Goal: Task Accomplishment & Management: Use online tool/utility

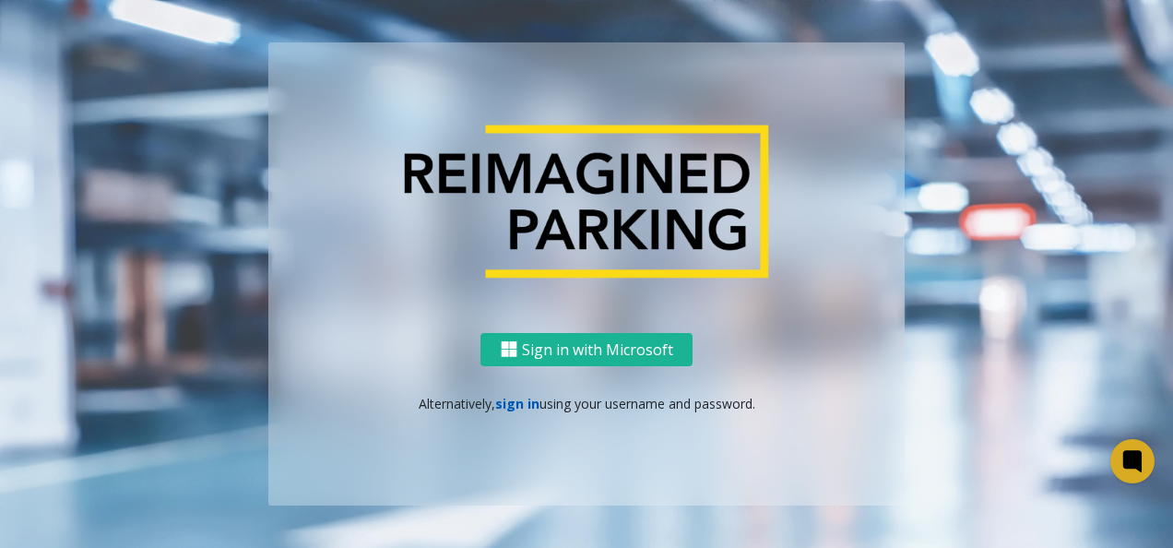
click at [528, 409] on link "sign in" at bounding box center [517, 404] width 44 height 18
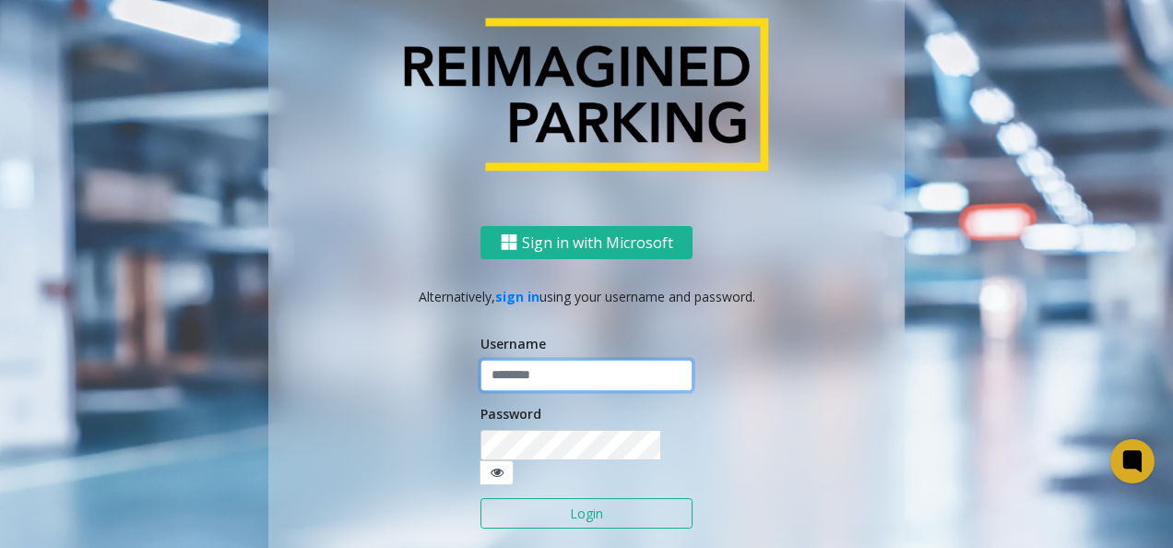
type input "*********"
click at [539, 383] on input "*********" at bounding box center [586, 375] width 212 height 31
drag, startPoint x: 906, startPoint y: 371, endPoint x: 894, endPoint y: 367, distance: 12.5
click at [904, 369] on div "Sign in with Microsoft Alternatively, sign in using your username and password.…" at bounding box center [586, 273] width 1051 height 677
click at [606, 501] on button "Login" at bounding box center [586, 513] width 212 height 31
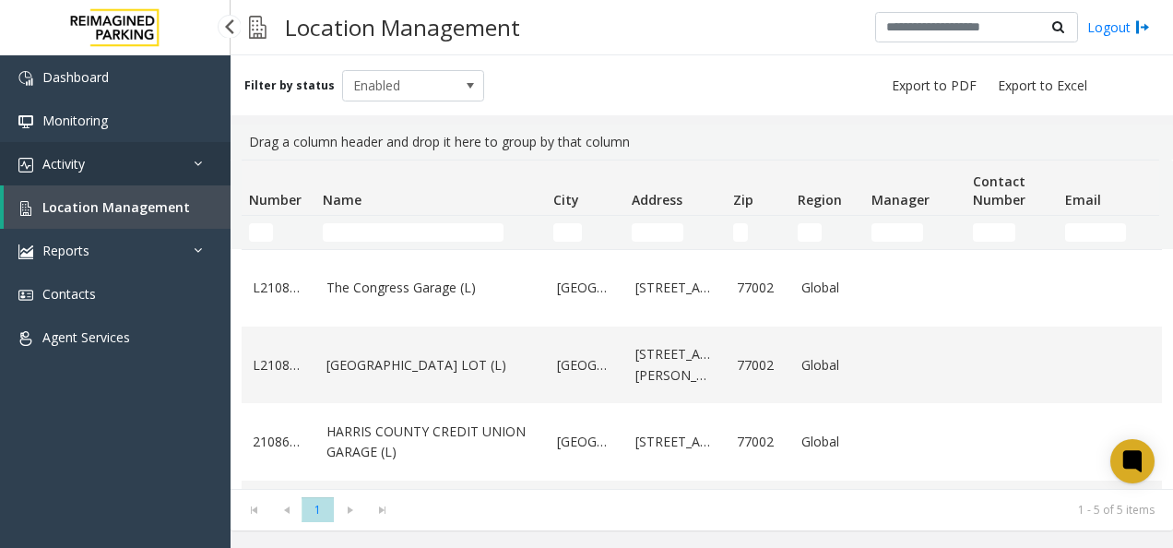
click at [45, 164] on span "Activity" at bounding box center [63, 164] width 42 height 18
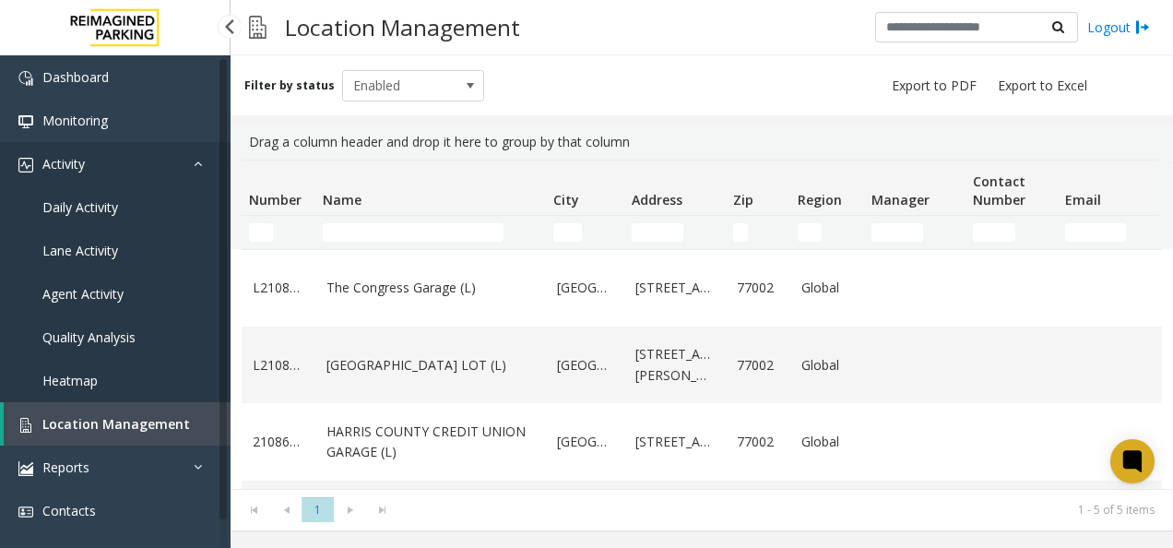
click at [65, 160] on span "Activity" at bounding box center [63, 164] width 42 height 18
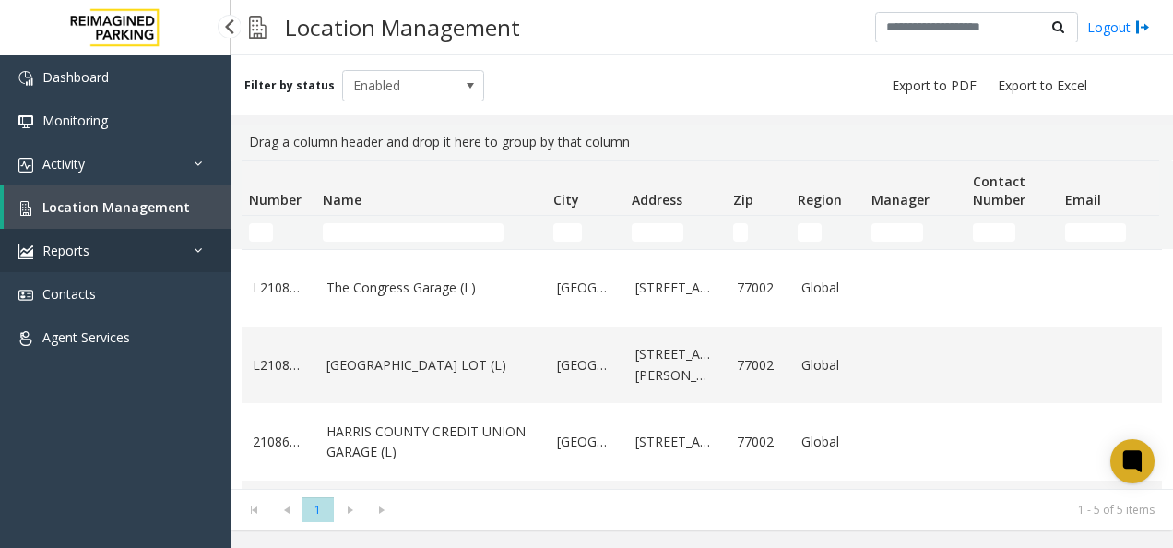
click at [92, 253] on link "Reports" at bounding box center [115, 250] width 231 height 43
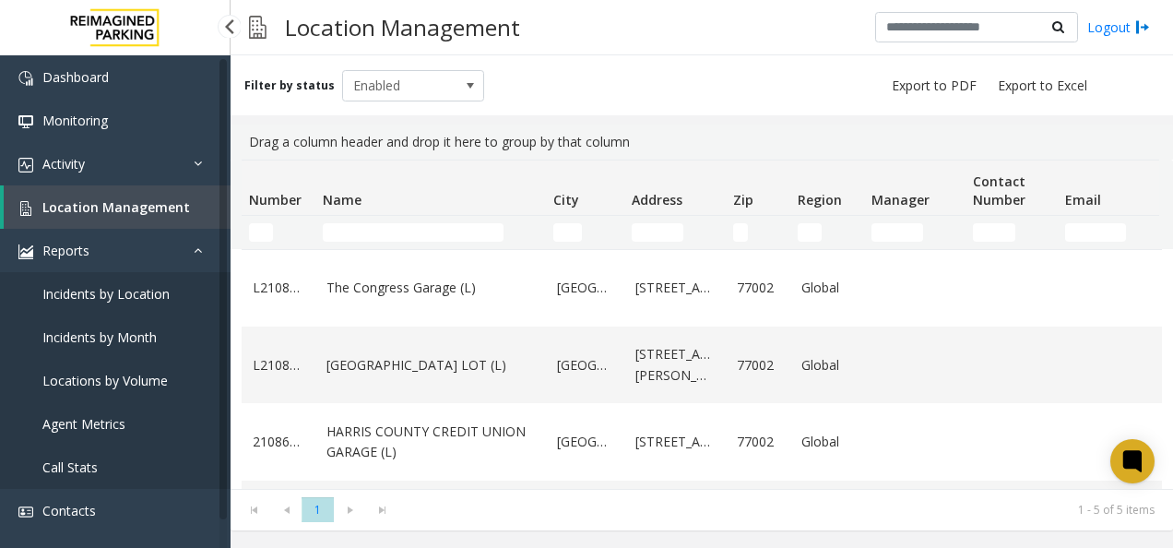
click at [128, 295] on span "Incidents by Location" at bounding box center [105, 294] width 127 height 18
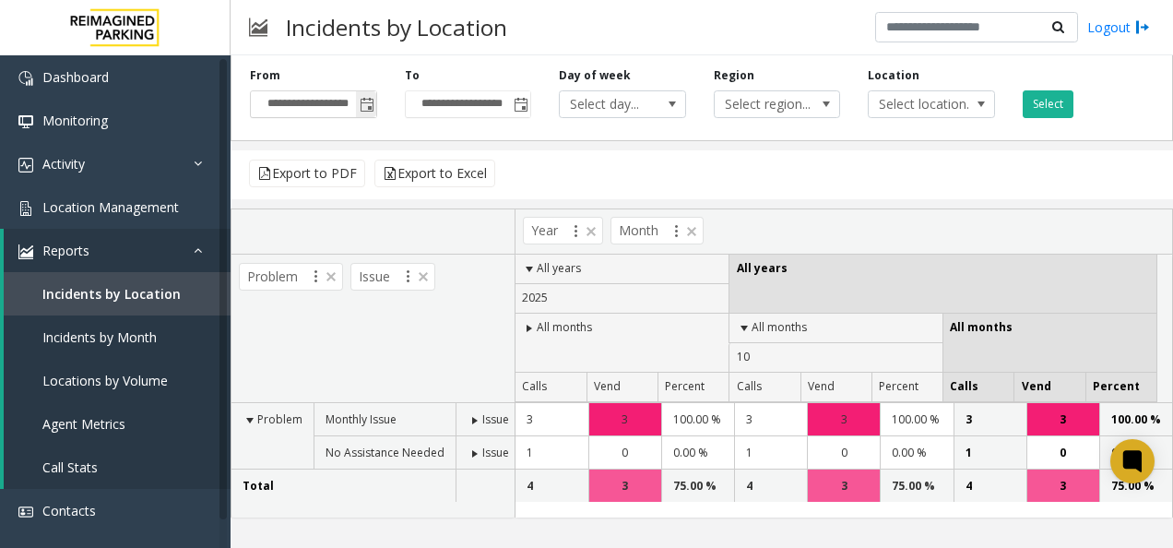
click at [311, 103] on input "**********" at bounding box center [313, 104] width 125 height 26
click at [360, 101] on span "Toggle popup" at bounding box center [367, 105] width 15 height 15
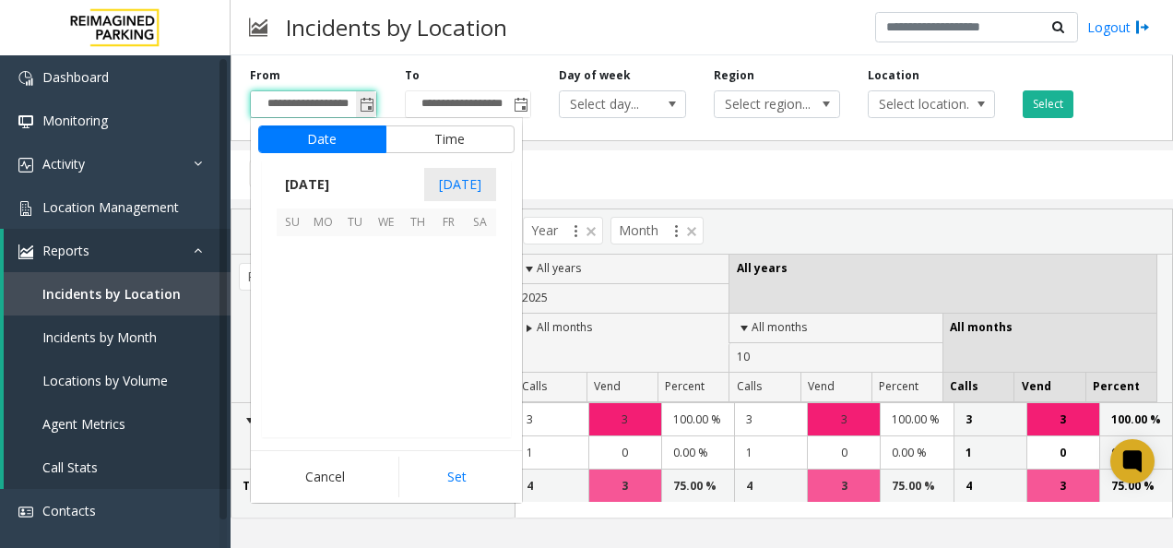
scroll to position [331214, 0]
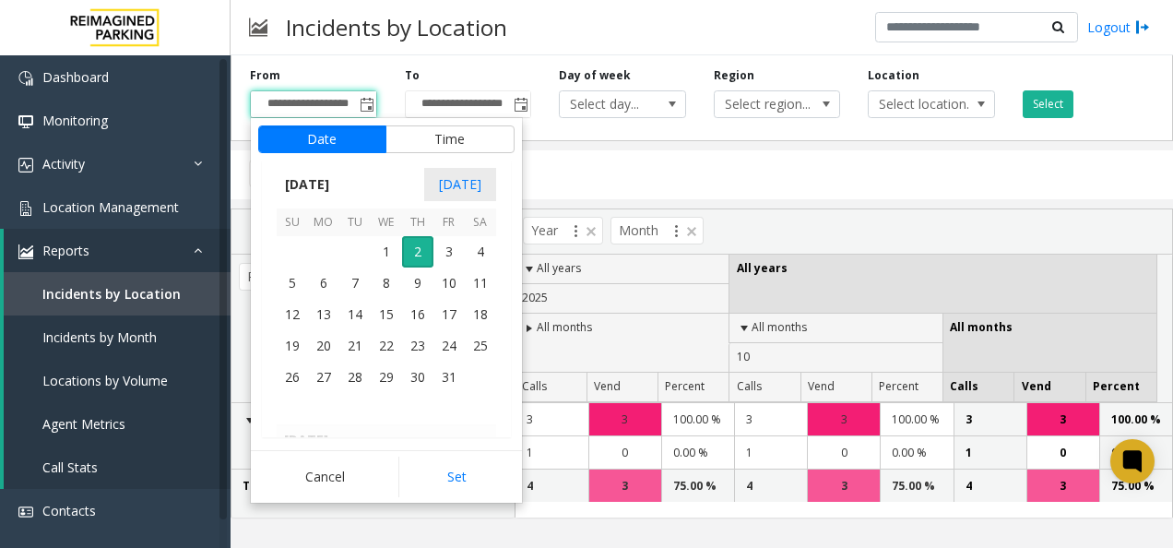
click at [380, 195] on kendo-calendar-header "[DATE] [DATE]" at bounding box center [386, 184] width 249 height 48
click at [469, 339] on span "27" at bounding box center [480, 345] width 31 height 31
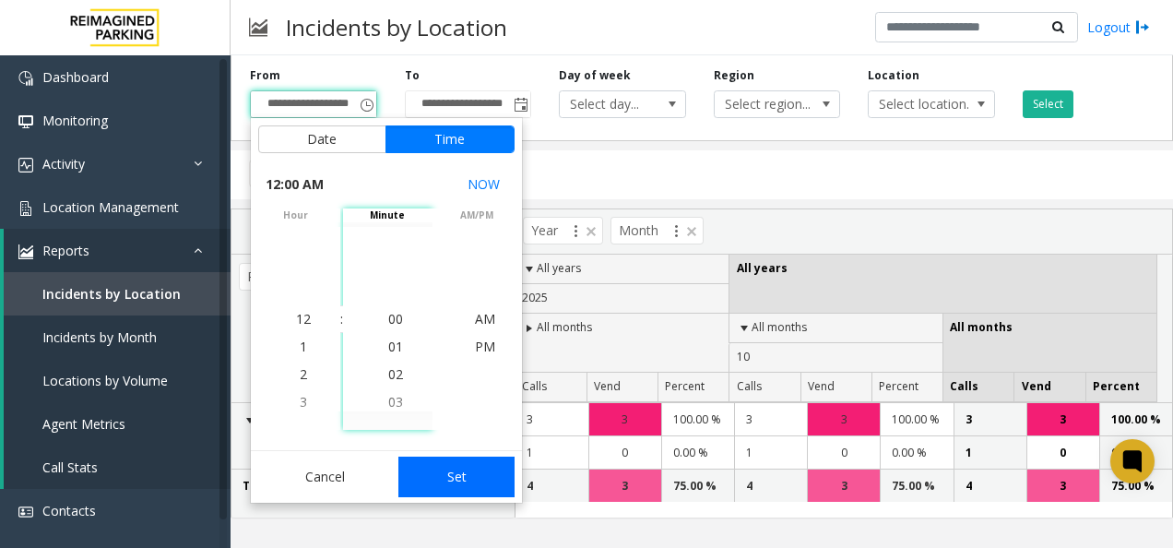
click at [459, 468] on button "Set" at bounding box center [456, 477] width 116 height 41
type input "**********"
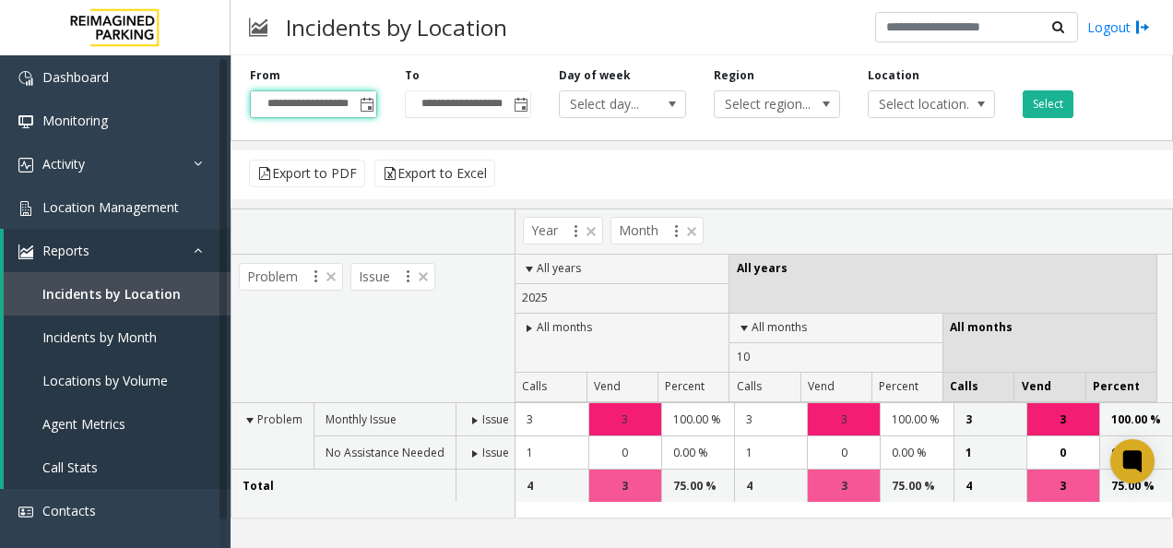
scroll to position [0, 1]
click at [522, 101] on span "Toggle popup" at bounding box center [521, 105] width 15 height 15
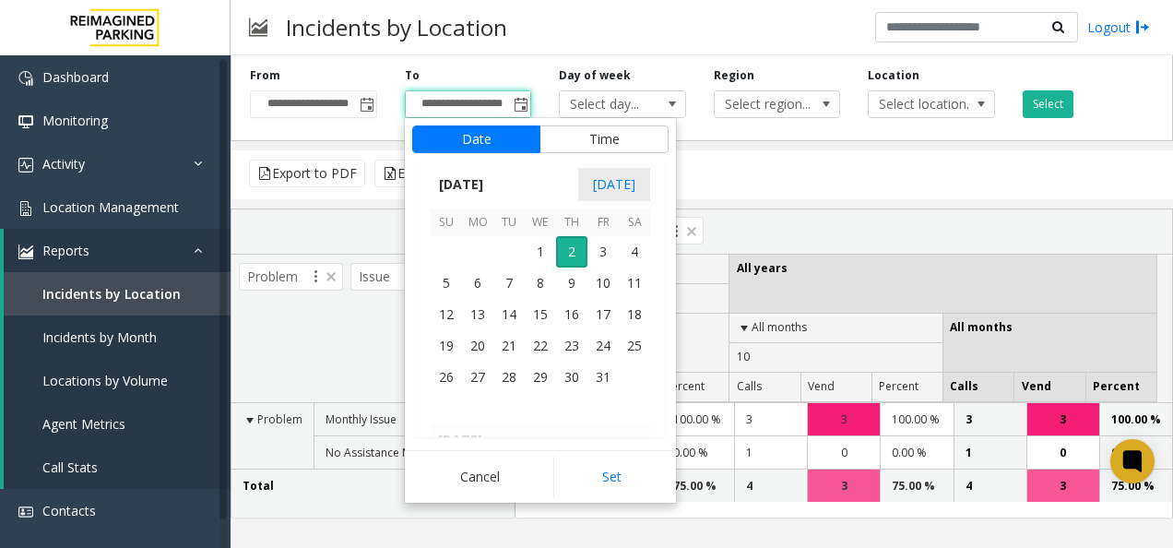
scroll to position [330995, 0]
click at [630, 346] on span "27" at bounding box center [634, 345] width 31 height 31
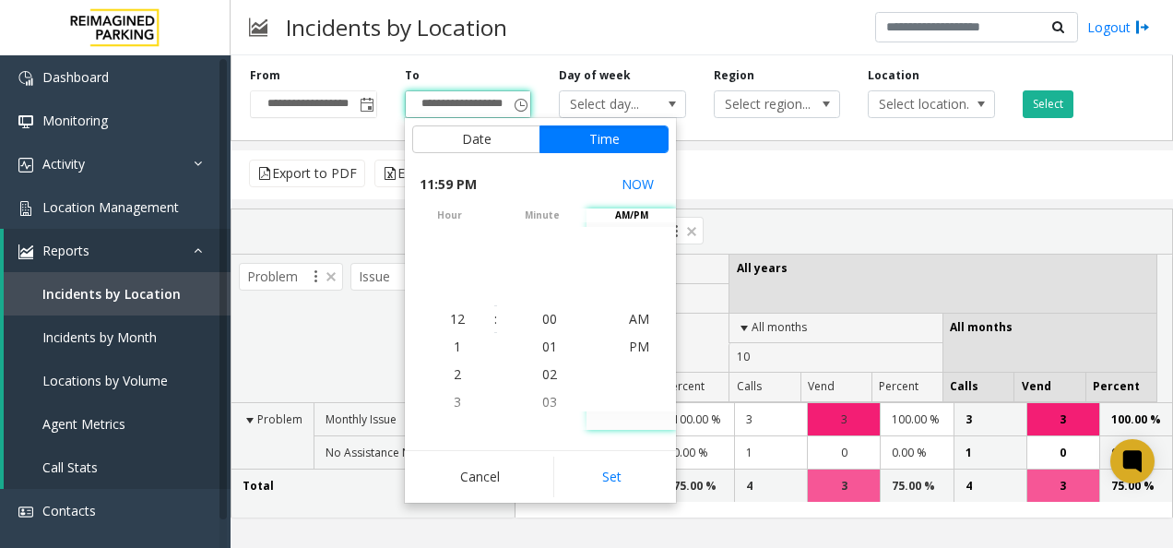
scroll to position [28, 0]
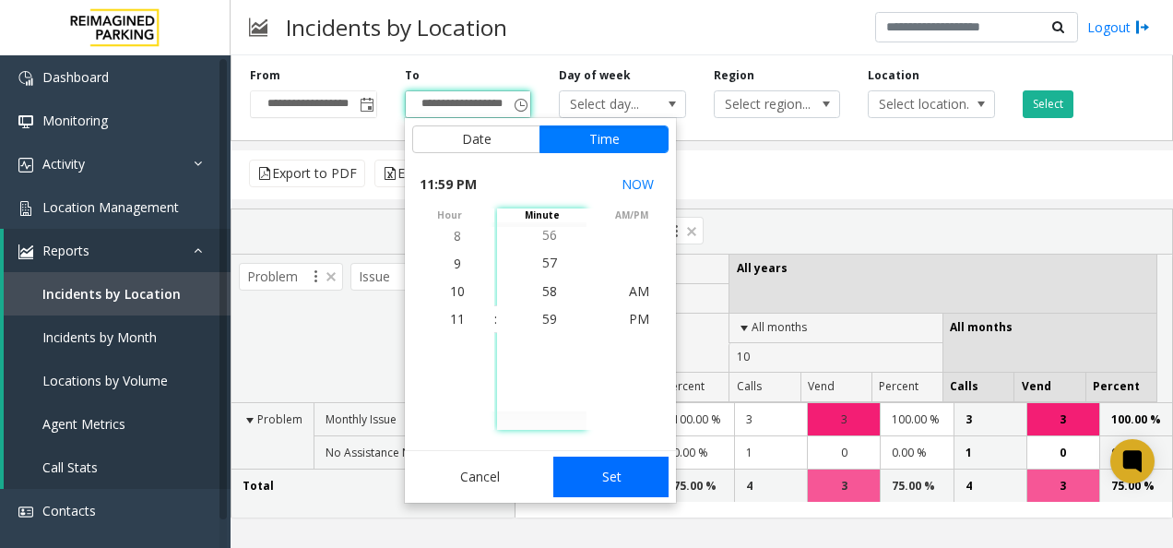
click at [607, 472] on button "Set" at bounding box center [611, 477] width 116 height 41
type input "**********"
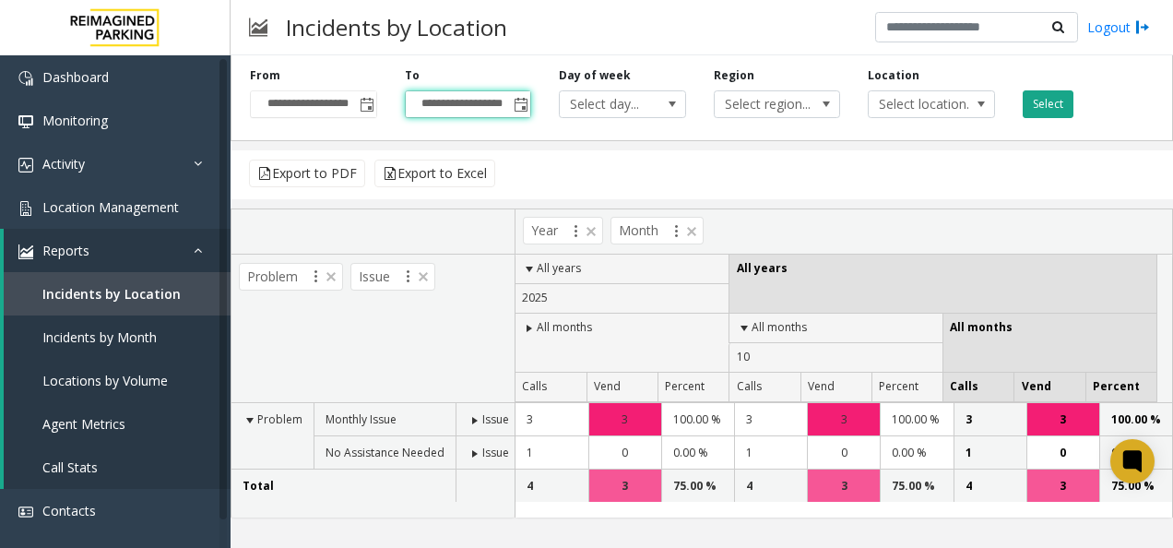
click at [1035, 106] on button "Select" at bounding box center [1048, 104] width 51 height 28
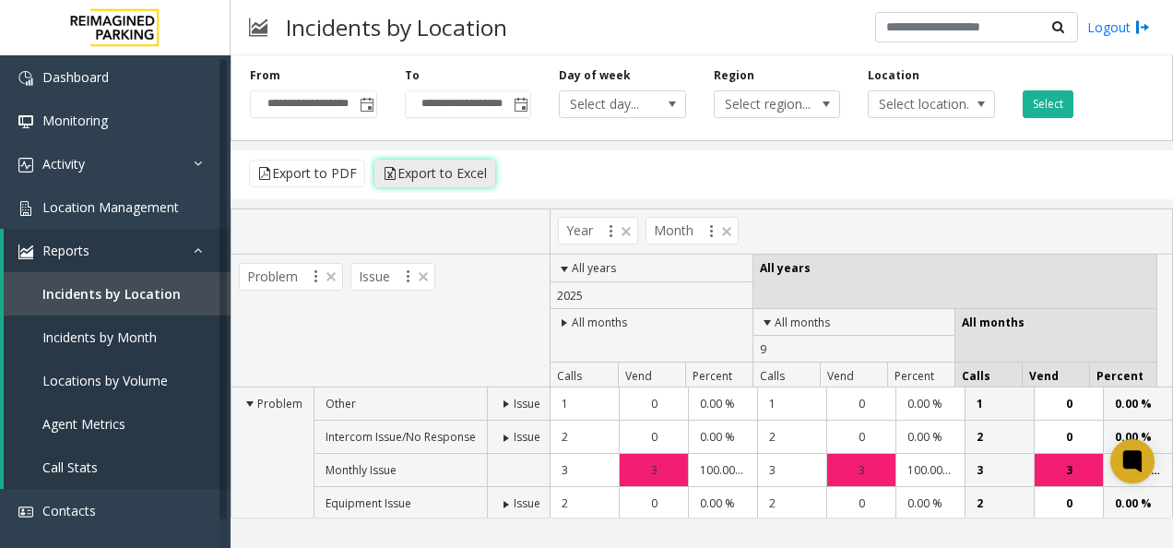
click at [409, 171] on button "Export to Excel" at bounding box center [434, 174] width 121 height 28
click at [87, 249] on span "Reports" at bounding box center [65, 251] width 47 height 18
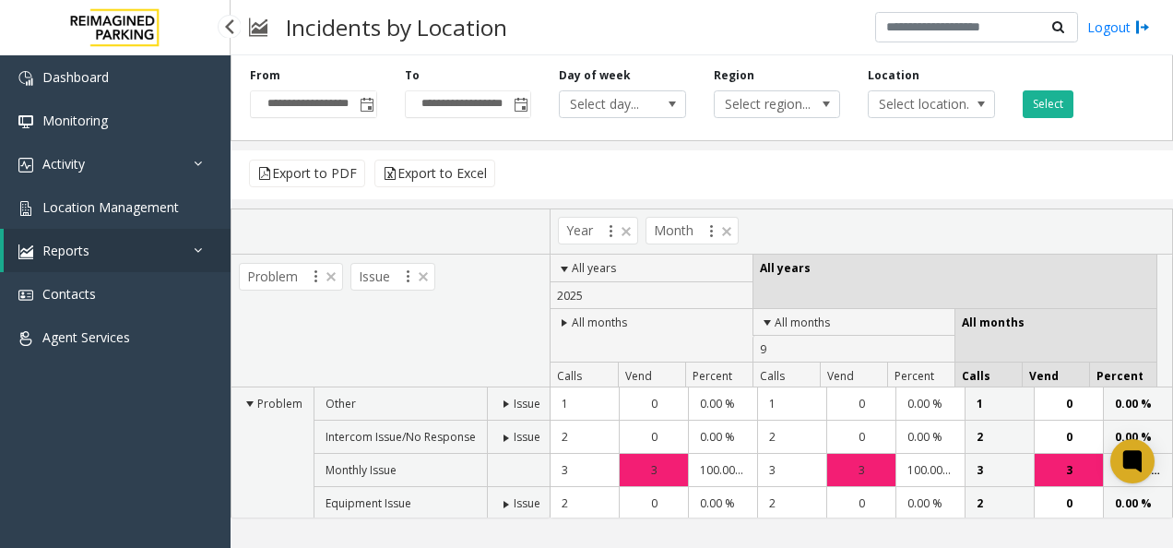
click at [120, 253] on link "Reports" at bounding box center [117, 250] width 227 height 43
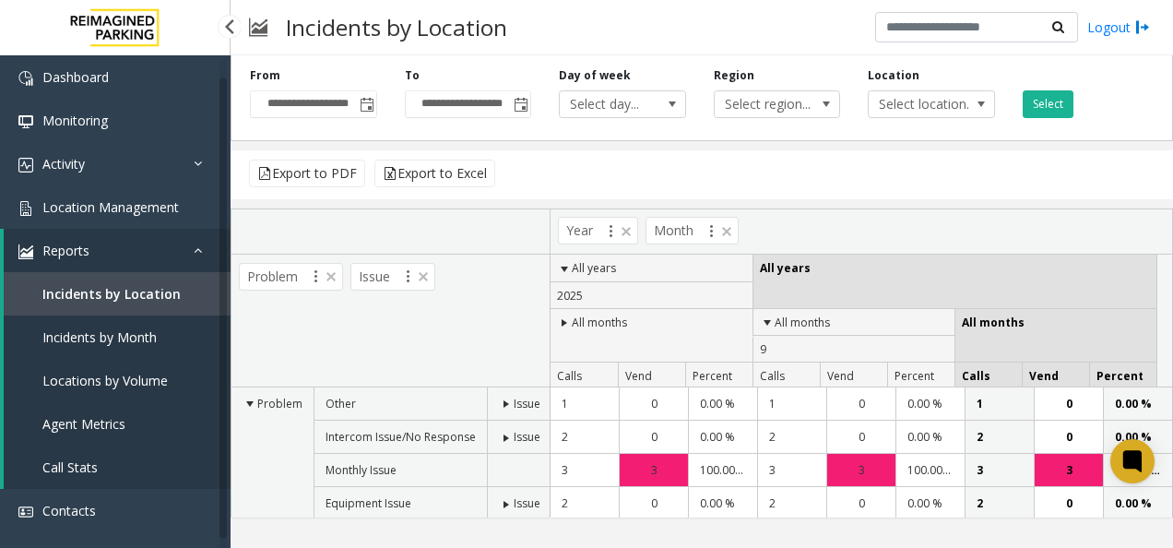
scroll to position [30, 0]
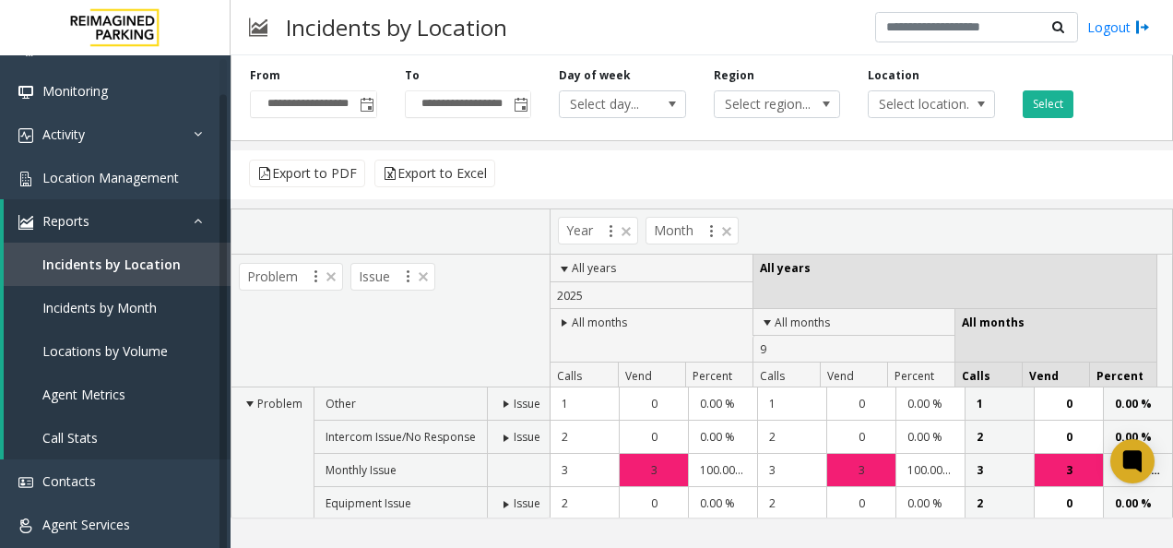
click at [564, 522] on div "**********" at bounding box center [702, 301] width 943 height 492
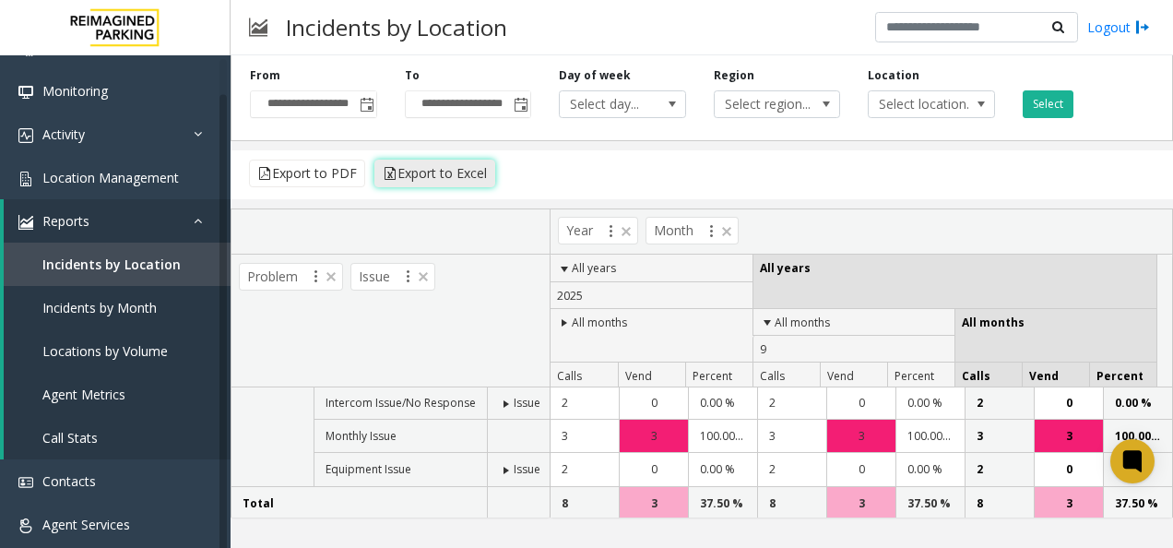
click at [446, 170] on button "Export to Excel" at bounding box center [434, 174] width 121 height 28
click at [93, 441] on span "Call Stats" at bounding box center [69, 438] width 55 height 18
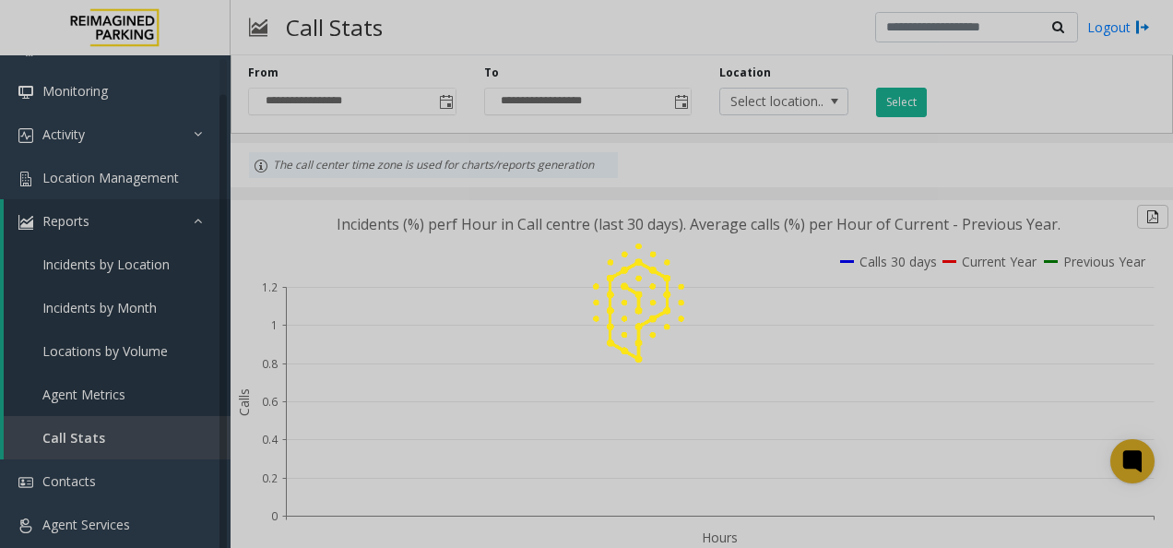
click at [113, 399] on div at bounding box center [586, 274] width 1173 height 548
click at [111, 393] on div at bounding box center [586, 274] width 1173 height 548
click at [113, 395] on div at bounding box center [586, 274] width 1173 height 548
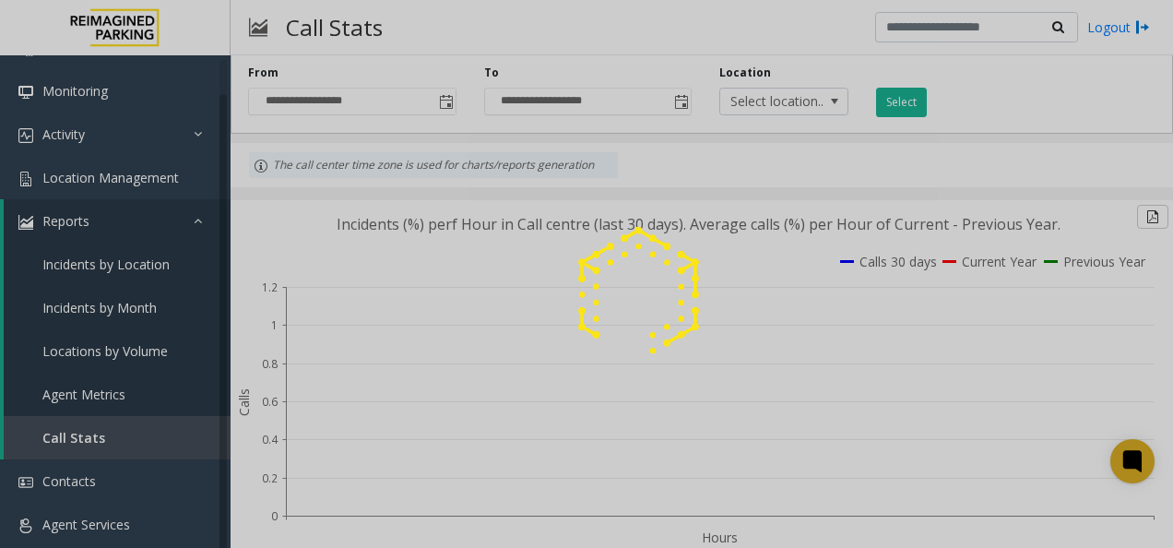
click at [113, 395] on div at bounding box center [586, 274] width 1173 height 548
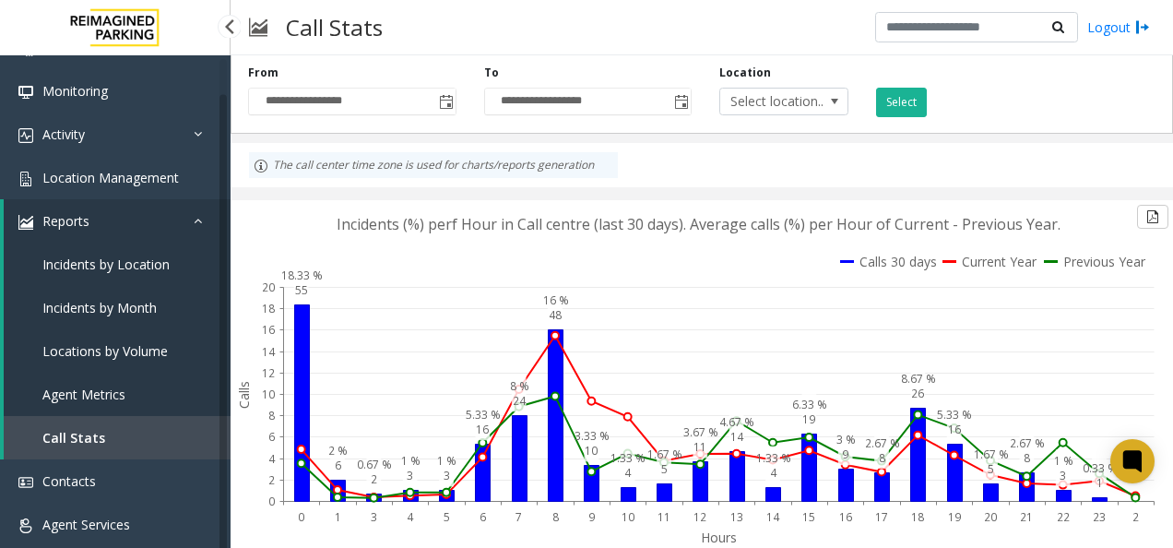
click at [106, 399] on span "Agent Metrics" at bounding box center [83, 394] width 83 height 18
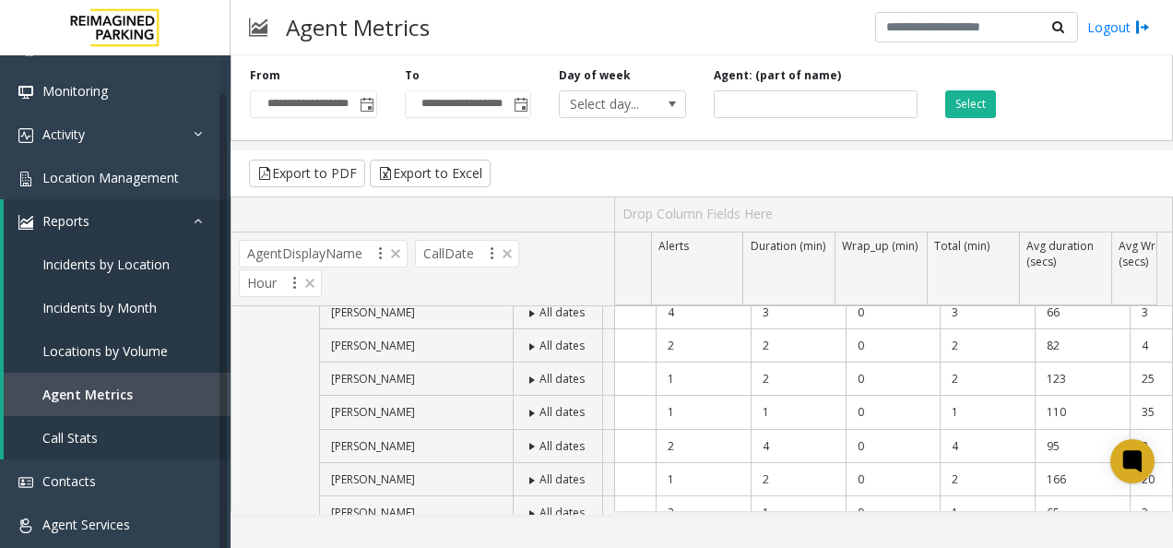
scroll to position [111, 0]
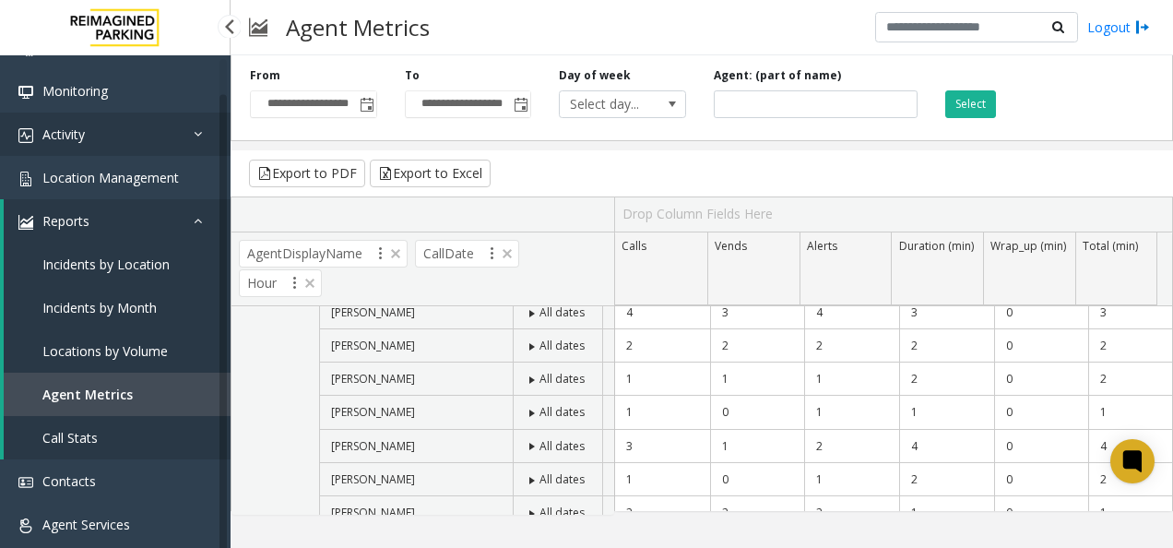
click at [83, 134] on span "Activity" at bounding box center [63, 134] width 42 height 18
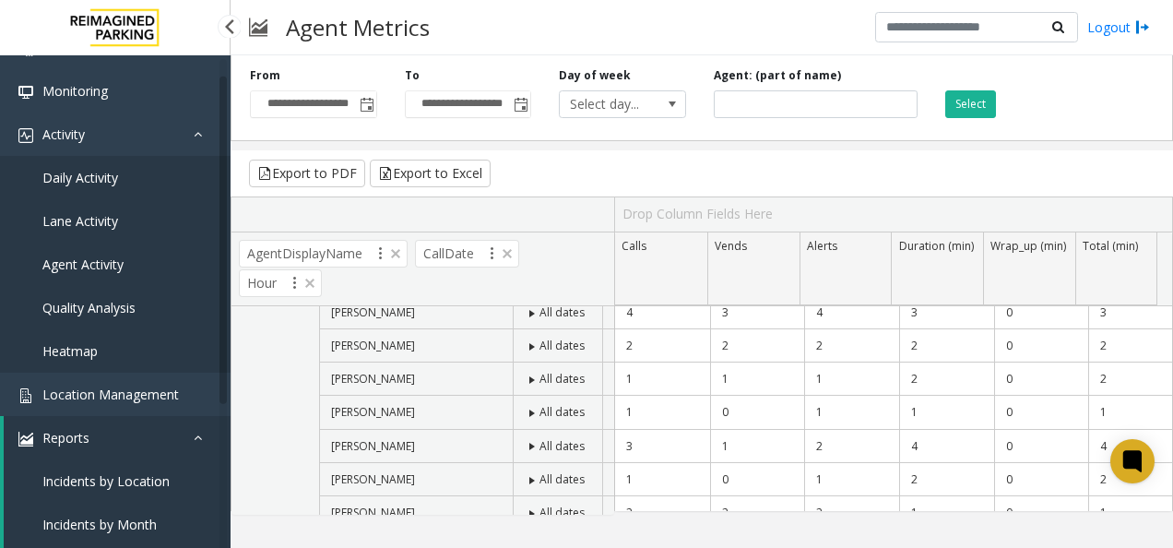
click at [79, 177] on span "Daily Activity" at bounding box center [80, 178] width 76 height 18
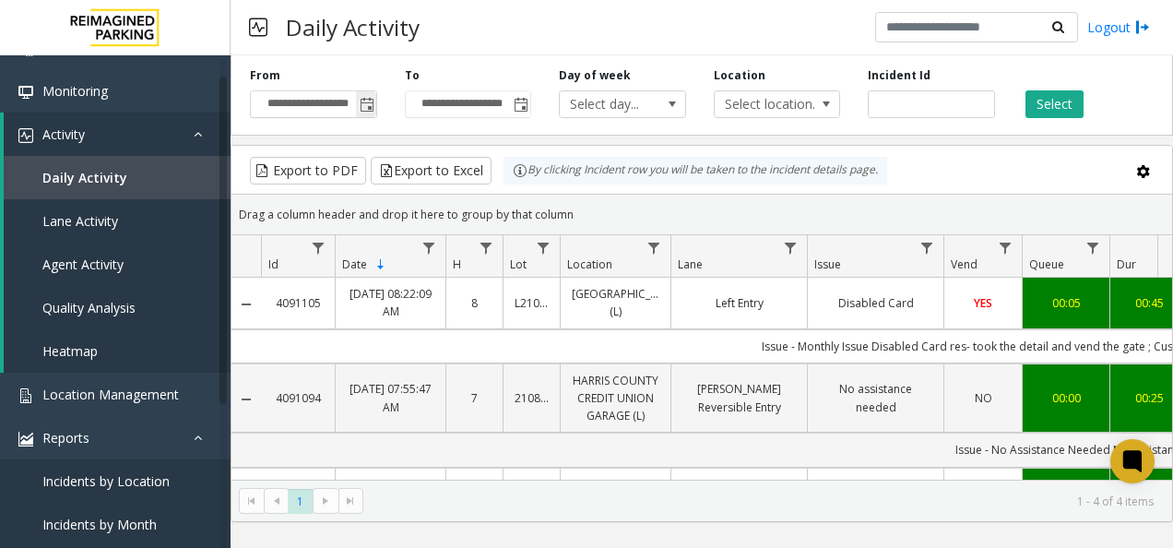
click at [358, 98] on span "Toggle popup" at bounding box center [366, 104] width 20 height 30
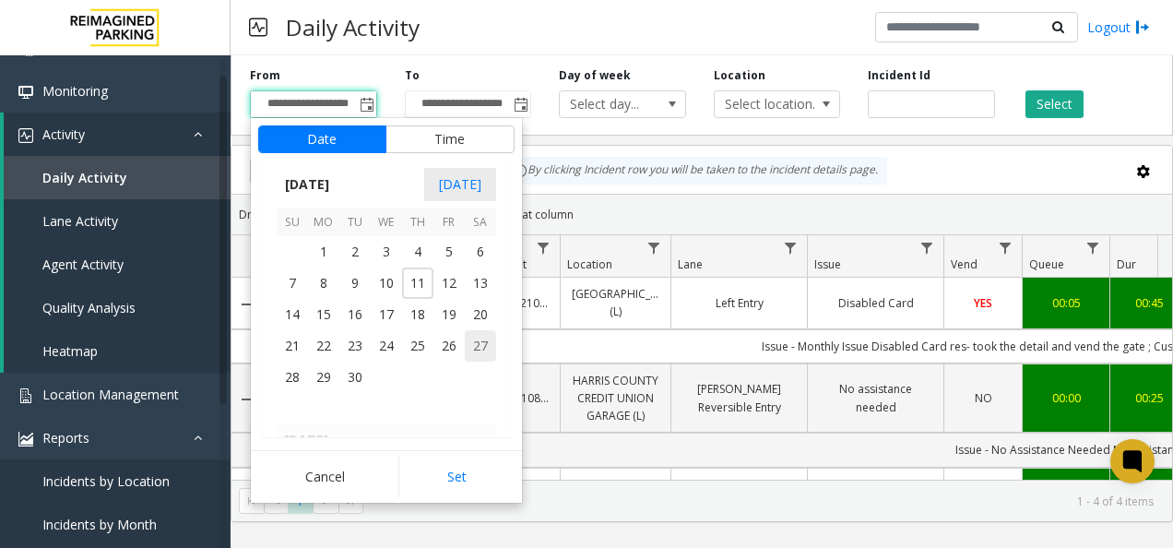
click at [471, 338] on span "27" at bounding box center [480, 345] width 31 height 31
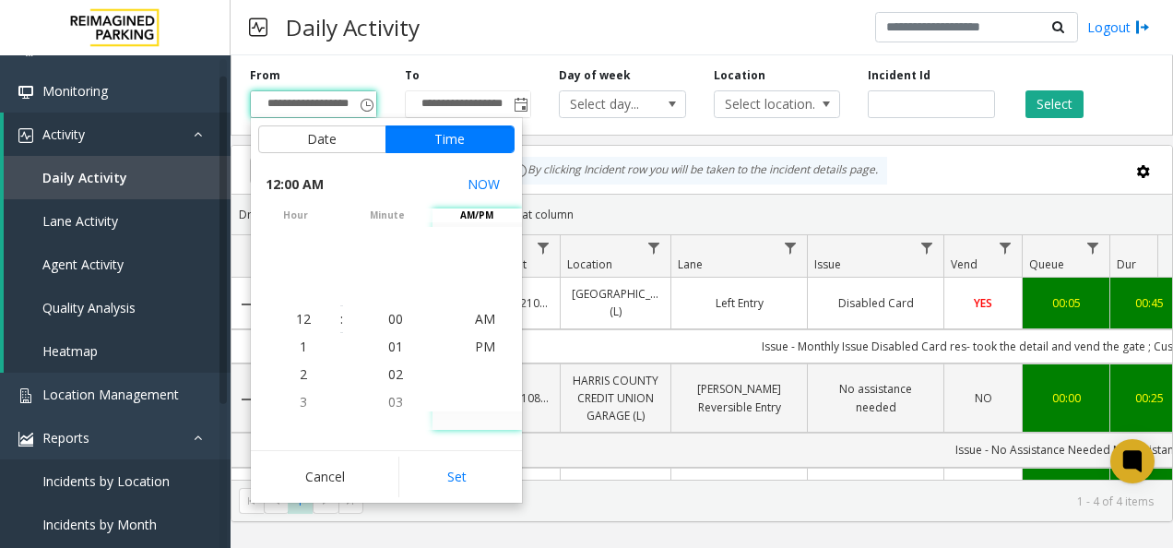
click at [443, 377] on kendo-virtualization "AM PM" at bounding box center [485, 319] width 290 height 184
click at [457, 482] on button "Set" at bounding box center [456, 477] width 116 height 41
type input "**********"
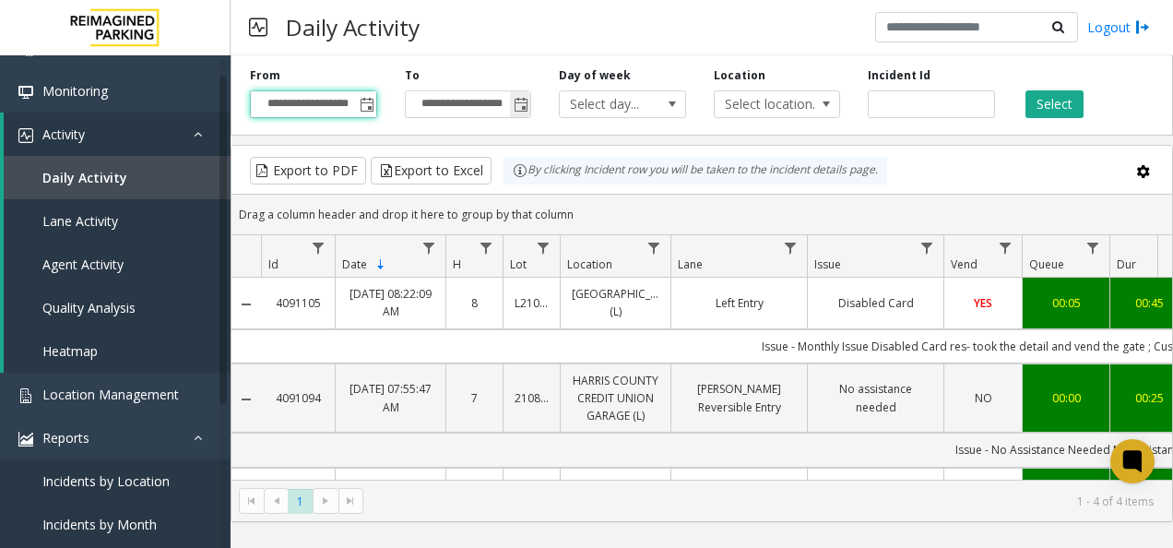
click at [505, 102] on input "**********" at bounding box center [468, 104] width 125 height 26
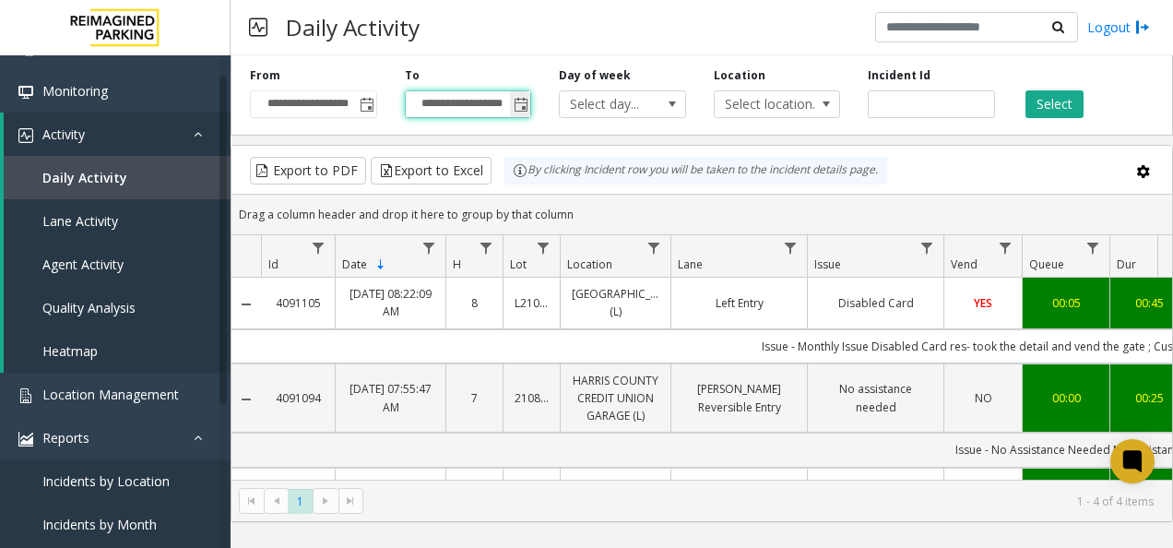
click at [526, 105] on span "Toggle popup" at bounding box center [521, 105] width 15 height 15
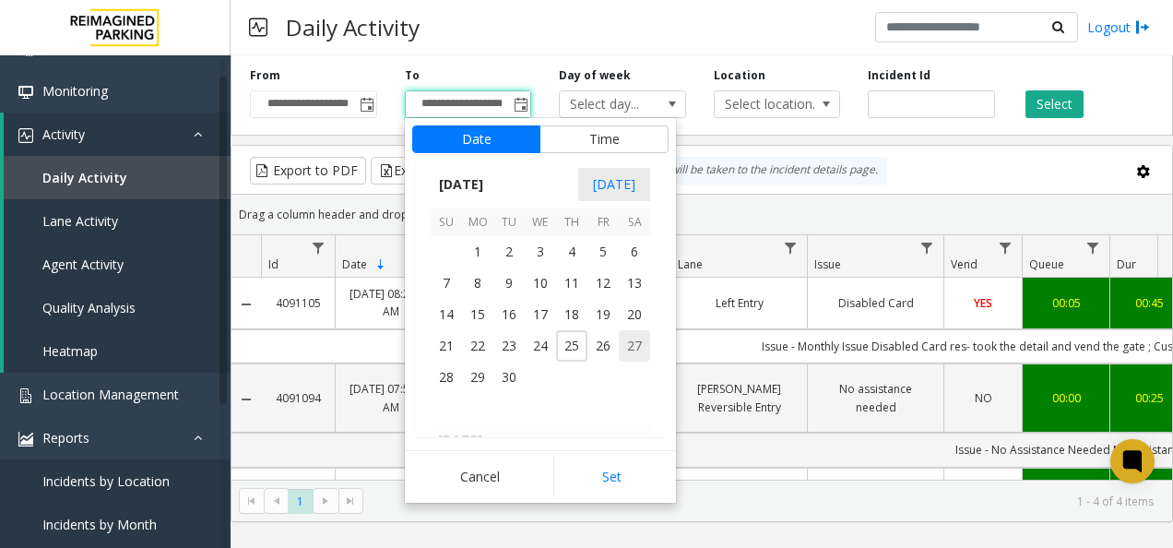
click at [640, 339] on span "27" at bounding box center [634, 345] width 31 height 31
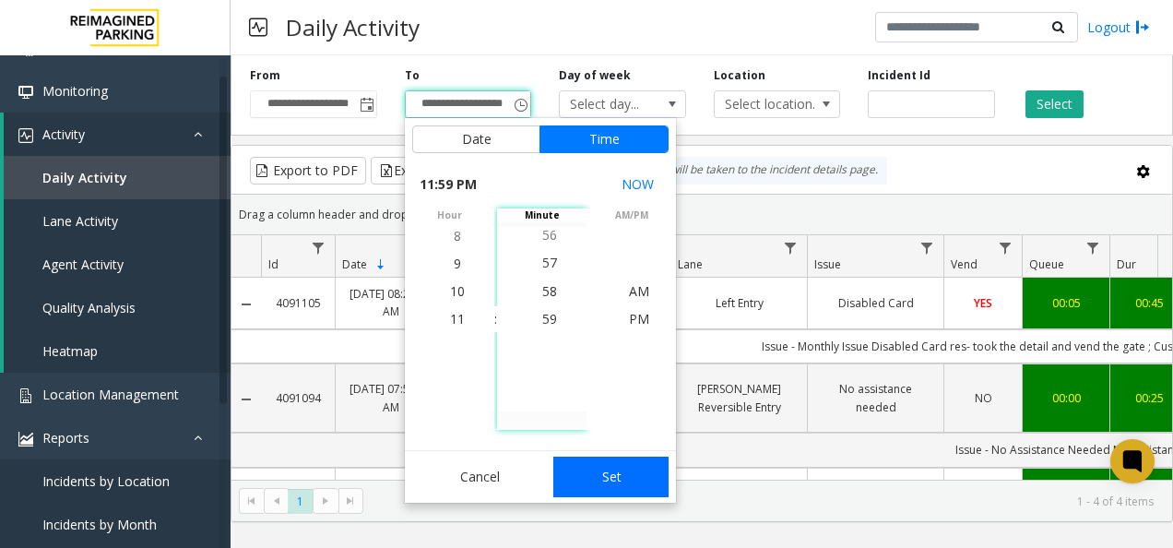
click at [599, 476] on button "Set" at bounding box center [611, 477] width 116 height 41
type input "**********"
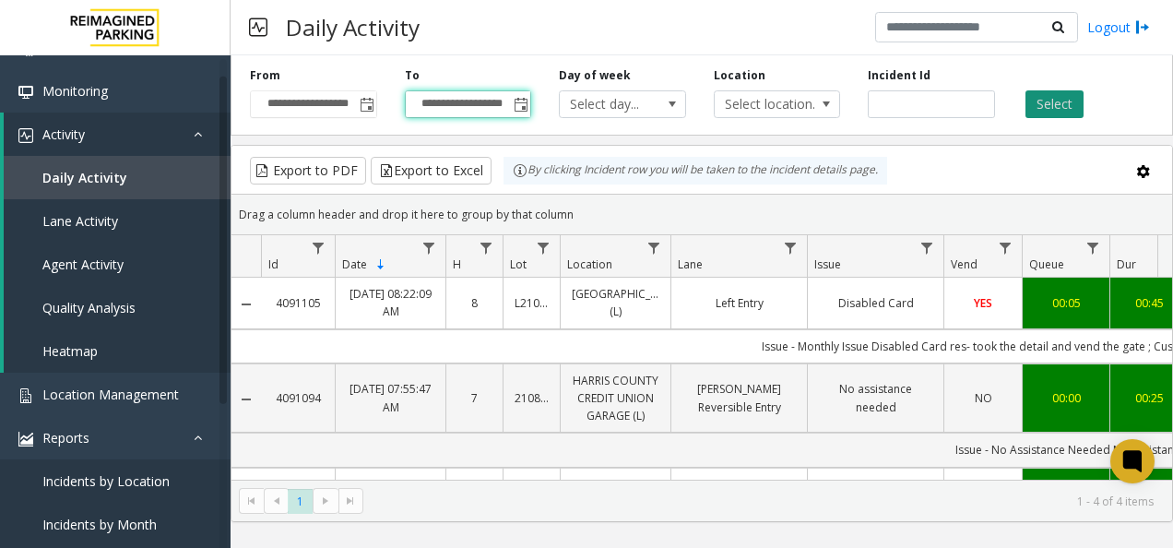
click at [1037, 107] on button "Select" at bounding box center [1055, 104] width 58 height 28
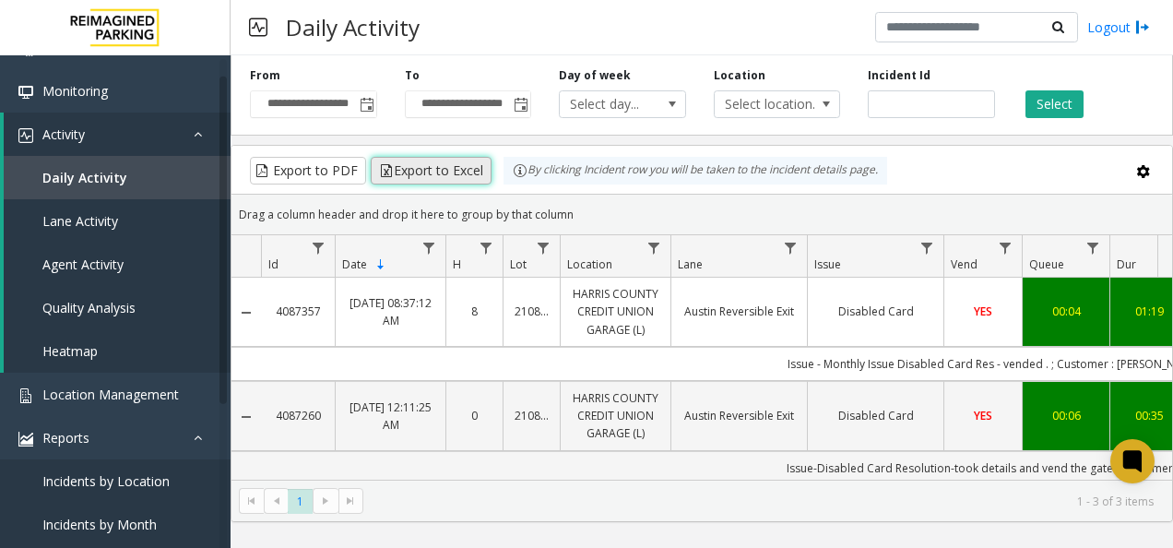
click at [430, 168] on button "Export to Excel" at bounding box center [431, 171] width 121 height 28
